Goal: Book appointment/travel/reservation

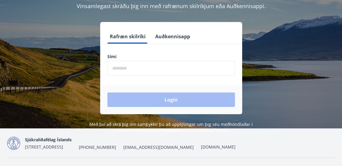
scroll to position [19, 0]
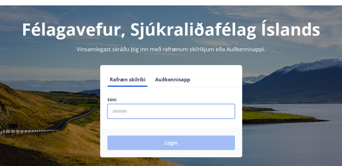
click at [162, 107] on input "phone" at bounding box center [170, 111] width 127 height 15
type input "********"
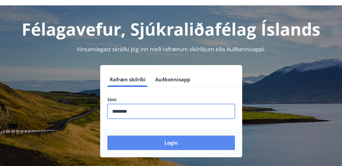
click at [181, 137] on button "Login" at bounding box center [170, 142] width 127 height 14
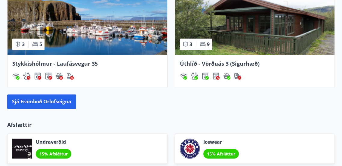
scroll to position [576, 0]
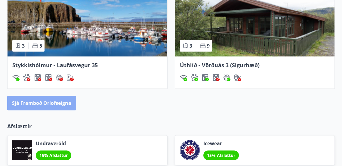
click at [45, 102] on button "Sjá framboð orlofseigna" at bounding box center [41, 103] width 69 height 14
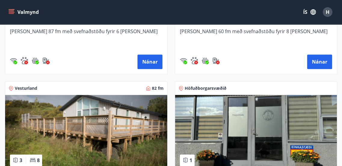
scroll to position [371, 0]
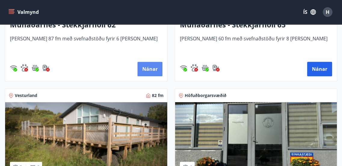
click at [149, 66] on button "Nánar" at bounding box center [149, 69] width 25 height 14
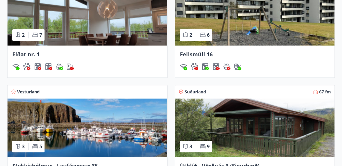
scroll to position [467, 0]
